Goal: Task Accomplishment & Management: Manage account settings

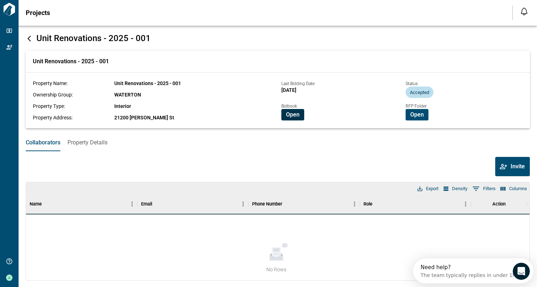
click at [286, 118] on button "Open" at bounding box center [292, 114] width 23 height 11
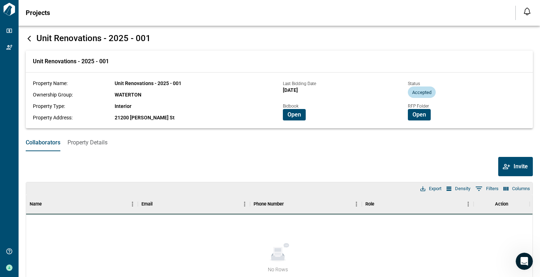
click at [421, 121] on div "Status Accepted RFP Folder Open" at bounding box center [470, 100] width 125 height 41
click at [421, 113] on span "Open" at bounding box center [419, 114] width 14 height 7
click at [296, 112] on span "Open" at bounding box center [294, 114] width 14 height 7
